Goal: Find specific page/section: Find specific page/section

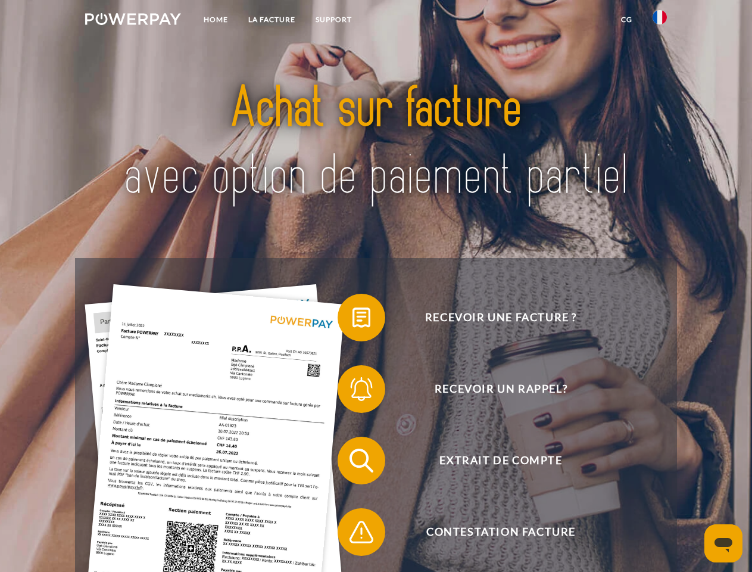
click at [133, 21] on img at bounding box center [133, 19] width 96 height 12
click at [660, 21] on img at bounding box center [660, 17] width 14 height 14
click at [627, 20] on link "CG" at bounding box center [627, 19] width 32 height 21
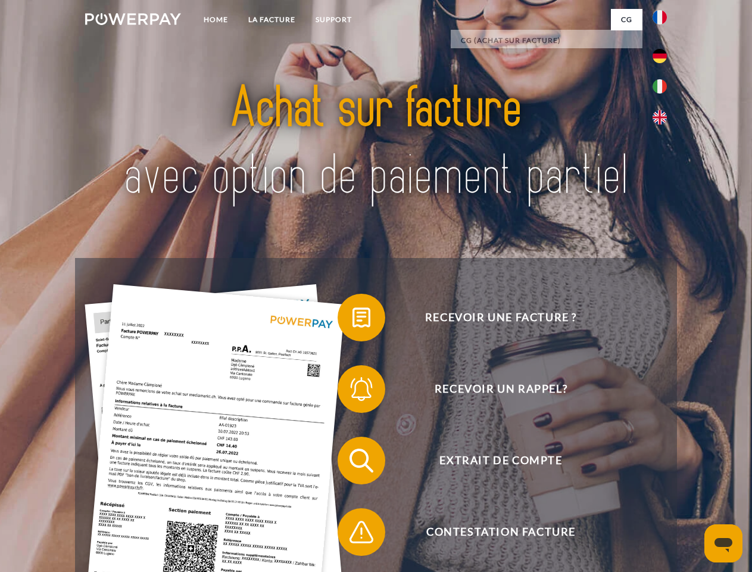
click at [353, 320] on span at bounding box center [344, 318] width 60 height 60
click at [353, 391] on span at bounding box center [344, 389] width 60 height 60
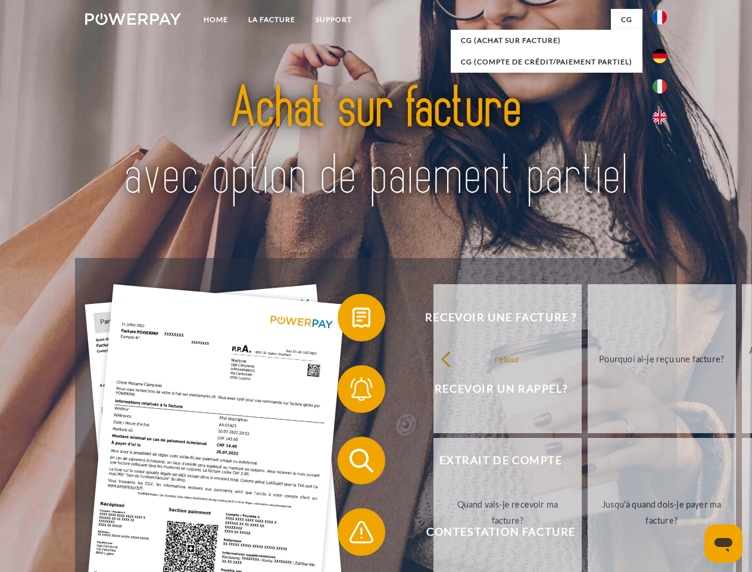
click at [588, 463] on link "Jusqu'à quand dois-je payer ma facture?" at bounding box center [662, 512] width 148 height 149
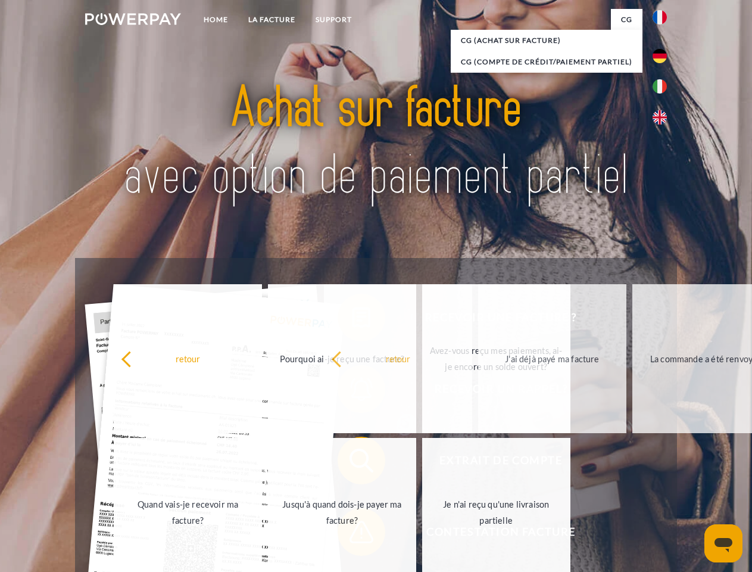
click at [353, 534] on span at bounding box center [344, 532] width 60 height 60
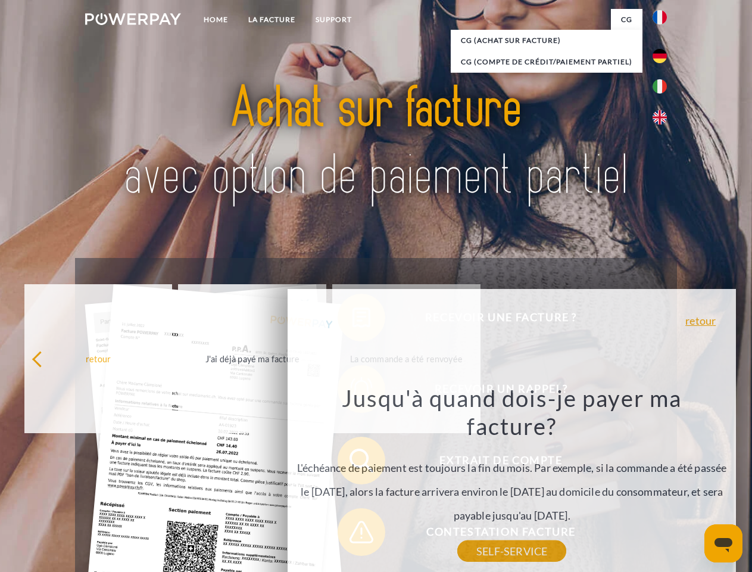
click at [724, 543] on icon "Ouvrir la fenêtre de messagerie" at bounding box center [724, 545] width 18 height 14
